Goal: Information Seeking & Learning: Learn about a topic

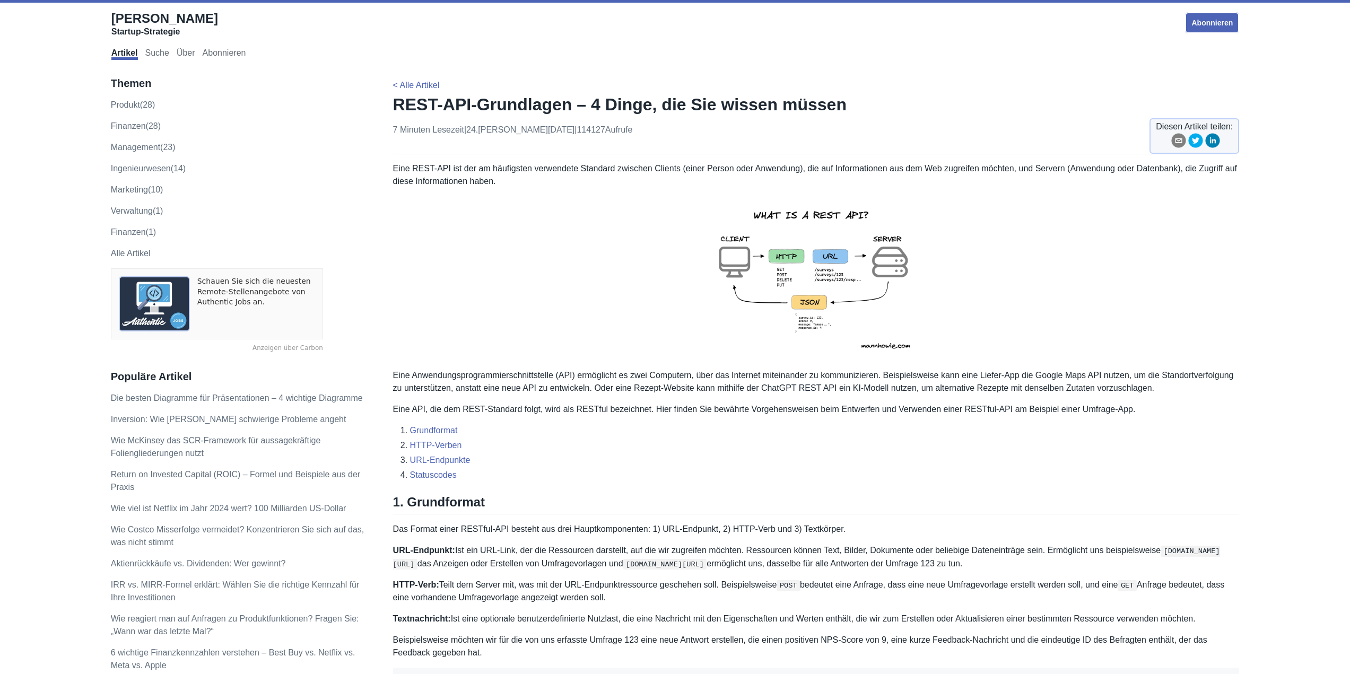
click at [1067, 272] on p at bounding box center [816, 278] width 847 height 164
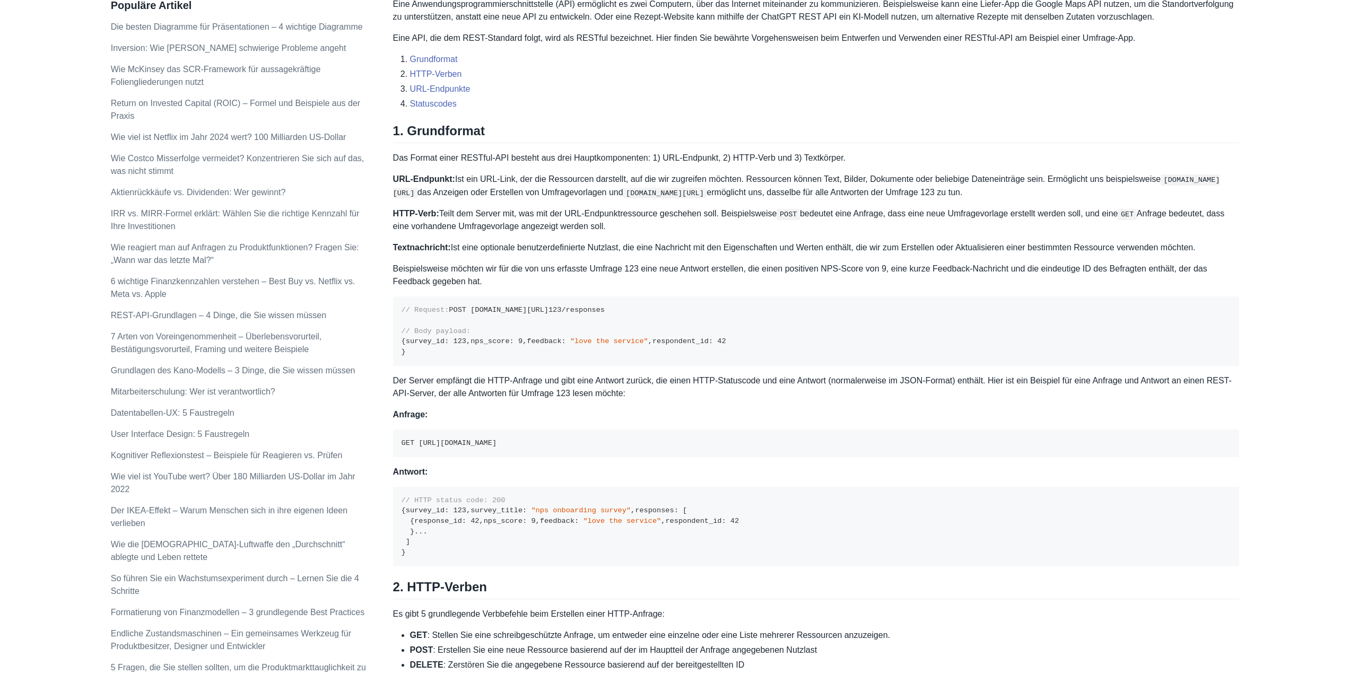
scroll to position [424, 0]
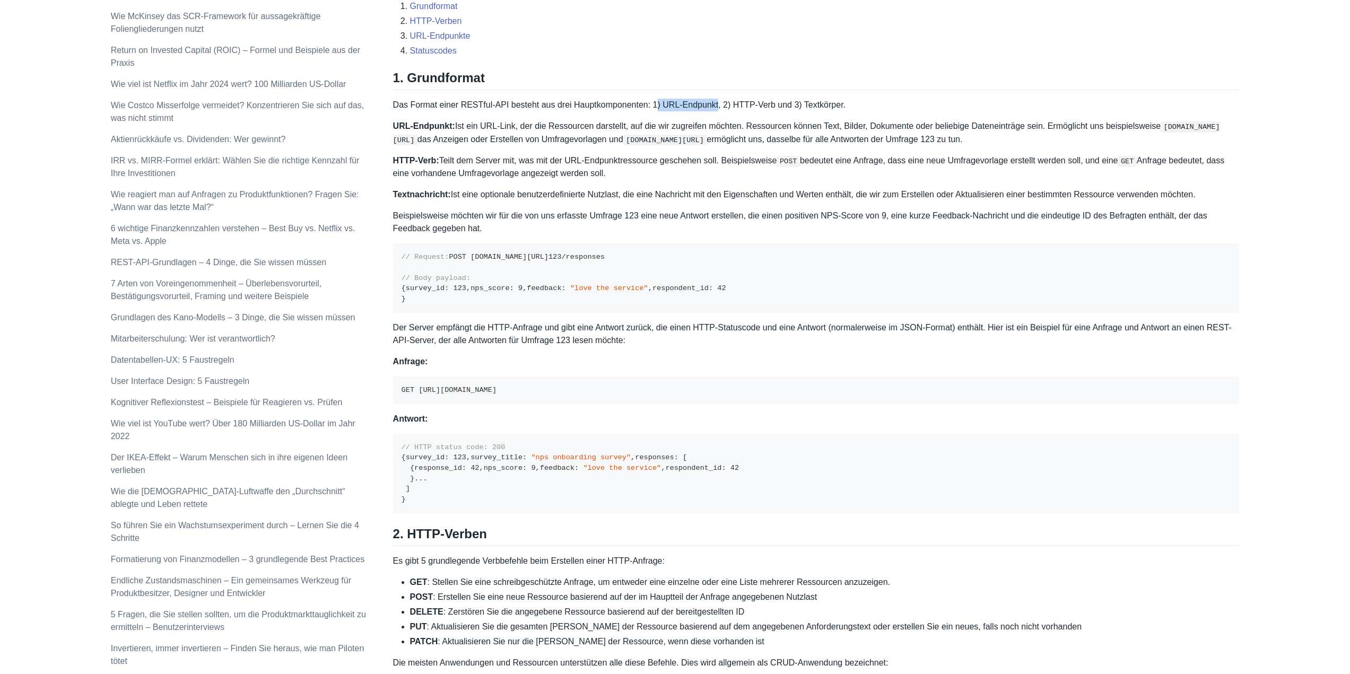
drag, startPoint x: 652, startPoint y: 103, endPoint x: 710, endPoint y: 104, distance: 57.8
click at [710, 104] on font "Das Format einer RESTful-API besteht aus drei Hauptkomponenten: 1) URL-Endpunkt…" at bounding box center [619, 104] width 453 height 9
drag, startPoint x: 732, startPoint y: 107, endPoint x: 766, endPoint y: 105, distance: 34.0
click at [766, 105] on font "Das Format einer RESTful-API besteht aus drei Hauptkomponenten: 1) URL-Endpunkt…" at bounding box center [619, 104] width 453 height 9
click at [801, 123] on font "Ist ein URL-Link, der die Ressourcen darstellt, auf die wir zugreifen möchten. …" at bounding box center [808, 125] width 706 height 9
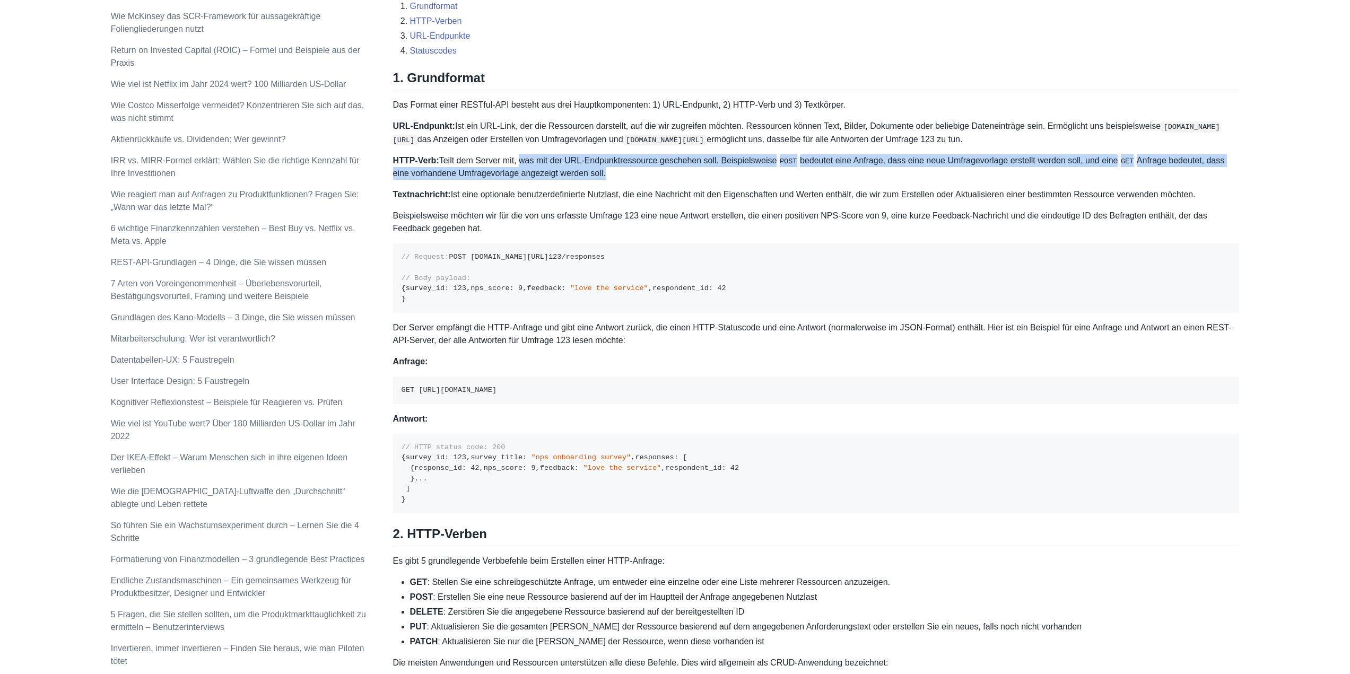
drag, startPoint x: 514, startPoint y: 150, endPoint x: 670, endPoint y: 172, distance: 157.6
click at [670, 172] on div "Eine REST-API ist der am häufigsten verwendete Standard zwischen Clients (einer…" at bounding box center [816, 529] width 847 height 1583
click at [670, 172] on p "HTTP-Verb: Teilt dem Server mit, was mit der URL-Endpunktressource geschehen so…" at bounding box center [816, 166] width 847 height 25
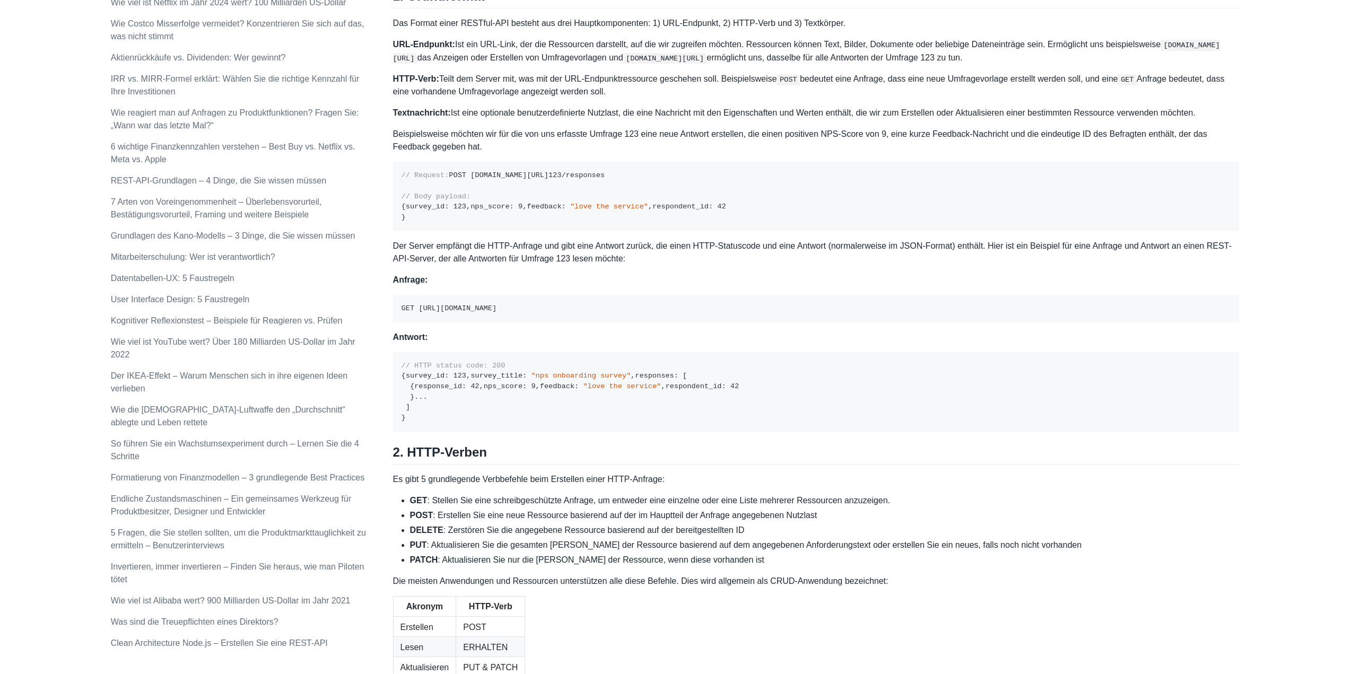
scroll to position [531, 0]
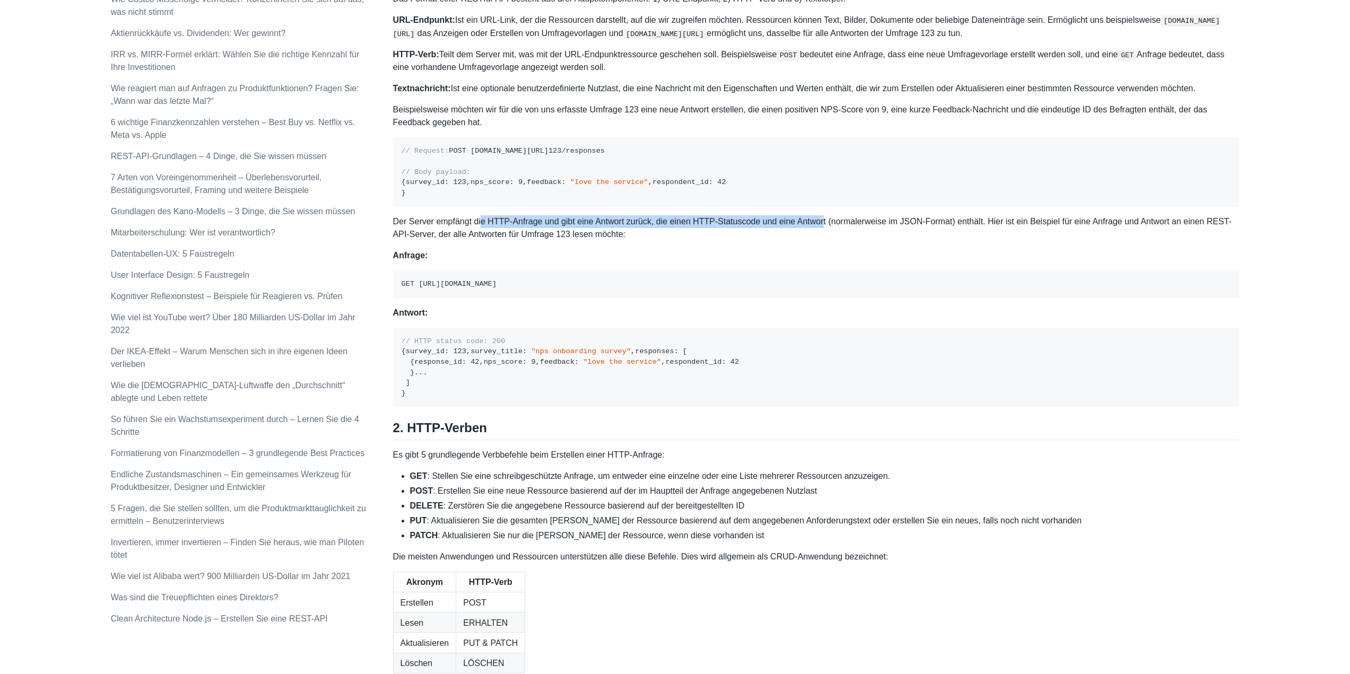
drag, startPoint x: 480, startPoint y: 266, endPoint x: 820, endPoint y: 277, distance: 340.2
click at [820, 239] on font "Der Server empfängt die HTTP-Anfrage und gibt eine Antwort zurück, die einen HT…" at bounding box center [812, 228] width 839 height 22
click at [803, 241] on p "Der Server empfängt die HTTP-Anfrage und gibt eine Antwort zurück, die einen HT…" at bounding box center [816, 227] width 847 height 25
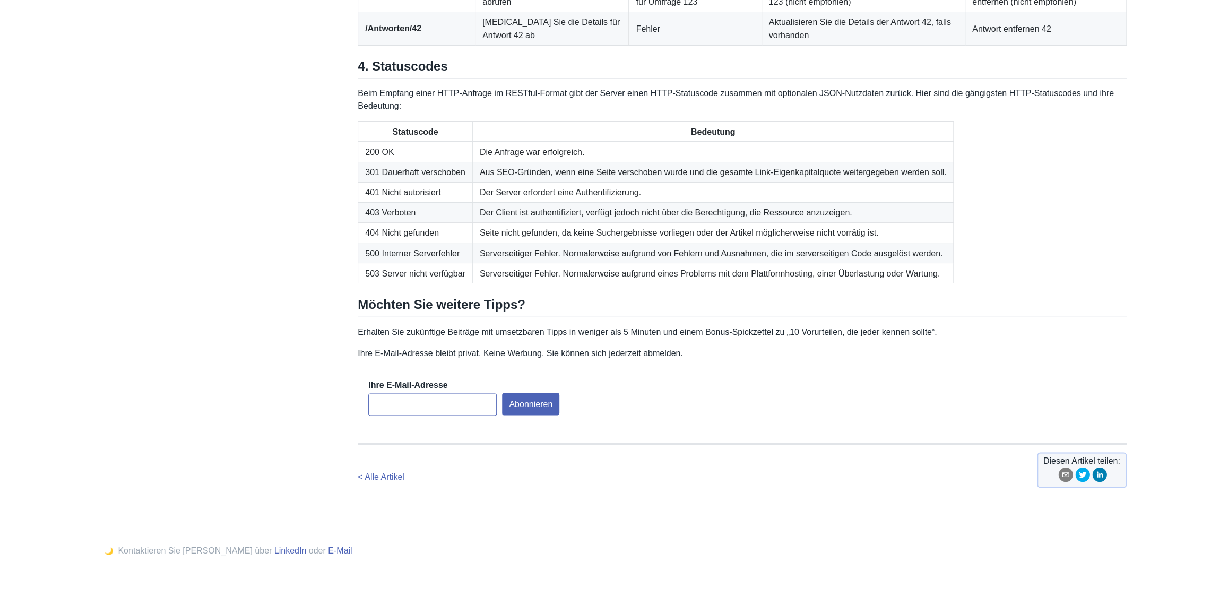
scroll to position [1643, 0]
drag, startPoint x: 693, startPoint y: 278, endPoint x: 893, endPoint y: 280, distance: 199.5
click at [889, 257] on font "Serverseitiger Fehler. Normalerweise aufgrund von Fehlern und Ausnahmen, die im…" at bounding box center [711, 252] width 463 height 9
click at [1037, 283] on table "Statuscode Bedeutung 200 OK Die Anfrage war erfolgreich. 301 Dauerhaft verschob…" at bounding box center [742, 202] width 768 height 162
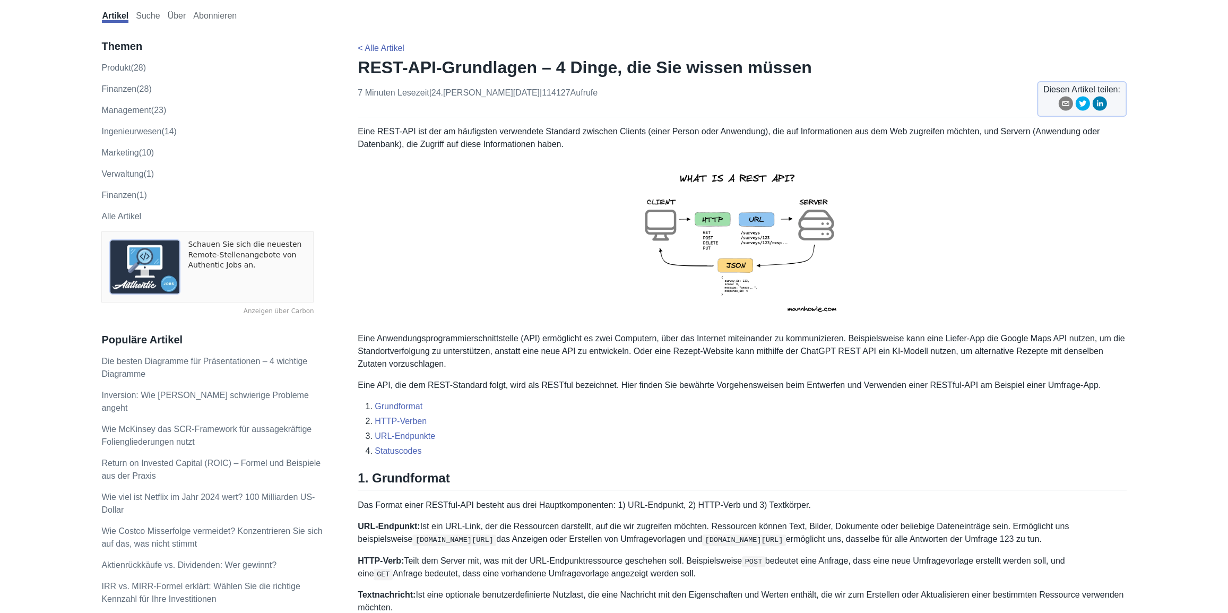
scroll to position [0, 0]
